Goal: Task Accomplishment & Management: Manage account settings

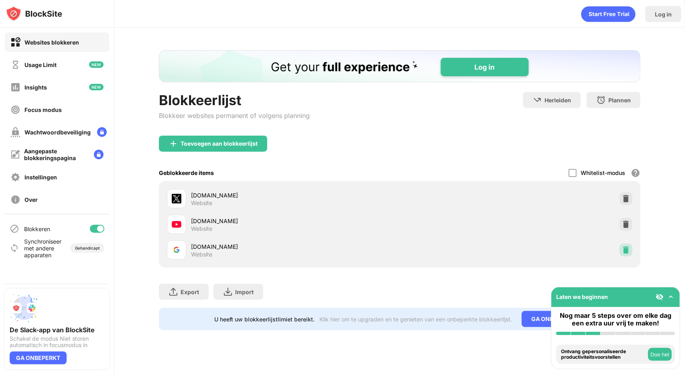
click at [624, 249] on img at bounding box center [626, 250] width 8 height 8
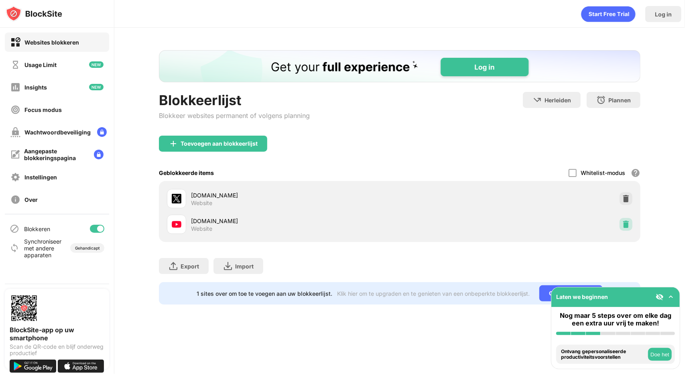
click at [626, 227] on img at bounding box center [626, 224] width 8 height 8
